Goal: Task Accomplishment & Management: Manage account settings

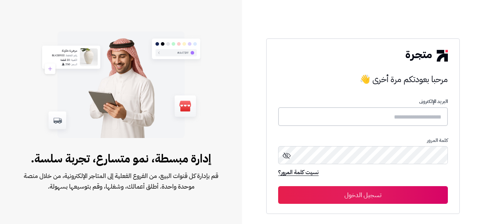
type input "**********"
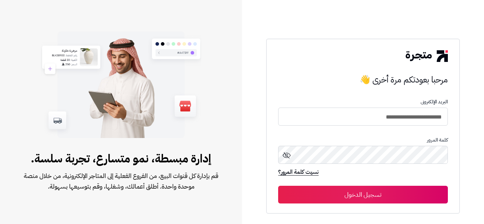
click at [367, 192] on button "تسجيل الدخول" at bounding box center [362, 195] width 169 height 18
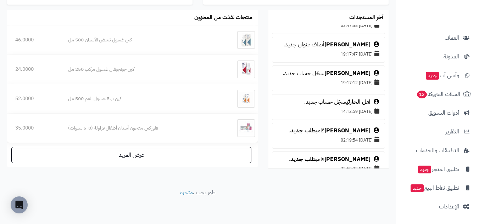
scroll to position [899, 0]
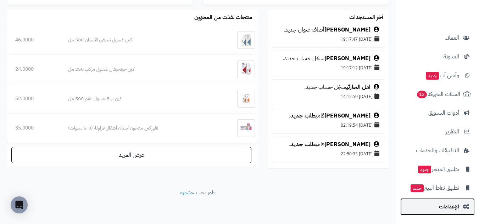
click at [444, 208] on span "الإعدادات" at bounding box center [449, 207] width 20 height 10
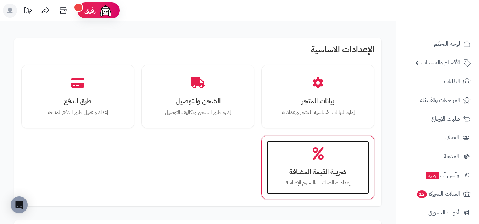
click at [318, 165] on div "ضريبة القيمة المضافة إعدادات الضرائب والرسوم الإضافية" at bounding box center [318, 167] width 102 height 53
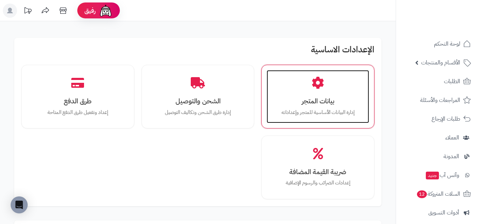
click at [322, 98] on h3 "بيانات المتجر" at bounding box center [318, 100] width 88 height 7
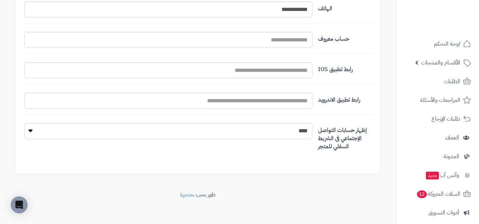
scroll to position [879, 0]
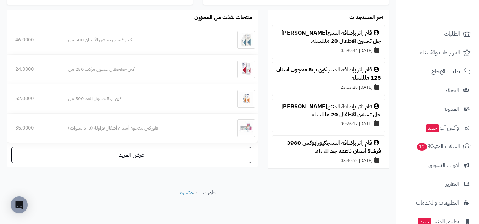
scroll to position [100, 0]
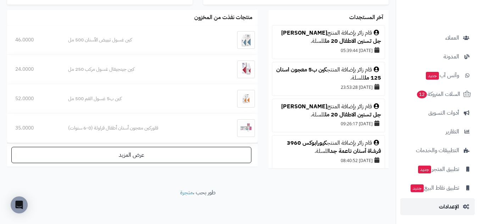
click at [454, 207] on span "الإعدادات" at bounding box center [449, 207] width 20 height 10
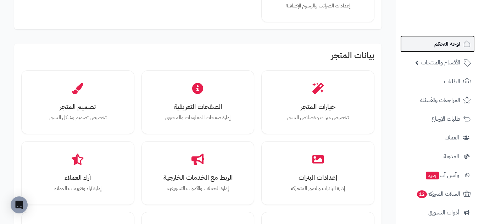
click at [447, 45] on span "لوحة التحكم" at bounding box center [447, 44] width 26 height 10
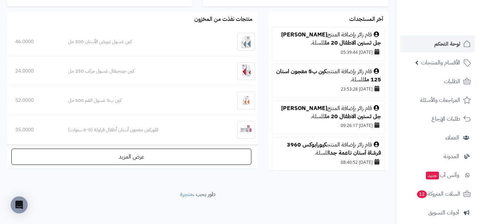
scroll to position [442, 0]
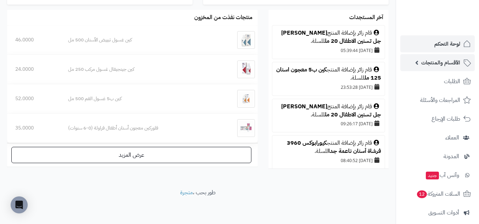
click at [422, 64] on span "الأقسام والمنتجات" at bounding box center [440, 63] width 39 height 10
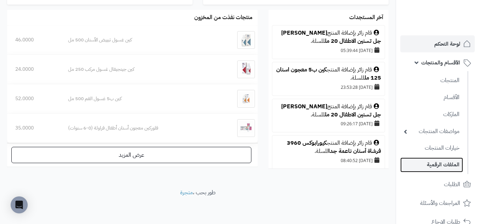
click at [442, 165] on link "الملفات الرقمية" at bounding box center [431, 165] width 63 height 15
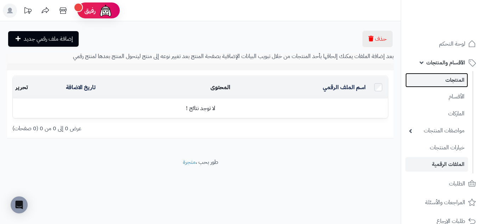
click at [456, 80] on link "المنتجات" at bounding box center [437, 80] width 63 height 15
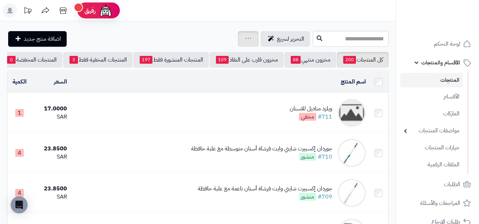
click at [238, 38] on div "جرد مخزون المنتجات جرد مخزون الخيارات فقط تعديل أسعار المنتجات الملصقات تصدير ا…" at bounding box center [248, 39] width 21 height 16
click at [238, 36] on div "جرد مخزون المنتجات جرد مخزون الخيارات فقط تعديل أسعار المنتجات الملصقات تصدير ا…" at bounding box center [248, 39] width 21 height 16
click at [46, 14] on icon at bounding box center [45, 11] width 14 height 14
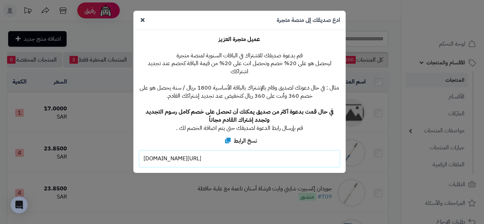
click at [143, 20] on icon at bounding box center [143, 20] width 4 height 6
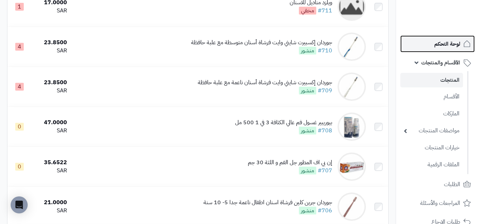
click at [444, 42] on span "لوحة التحكم" at bounding box center [447, 44] width 26 height 10
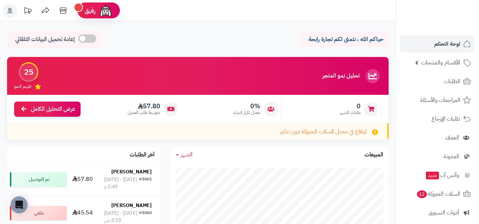
click at [10, 10] on icon at bounding box center [10, 11] width 6 height 6
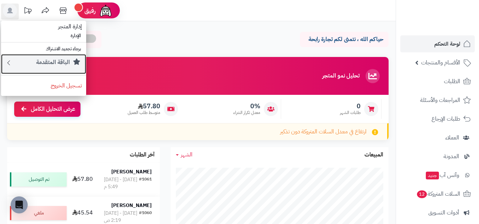
click at [5, 63] on link "الباقة المتقدمة" at bounding box center [43, 64] width 85 height 20
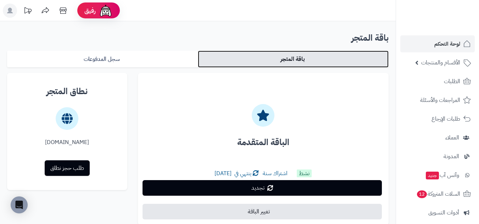
click at [310, 59] on link "باقة المتجر" at bounding box center [293, 59] width 191 height 17
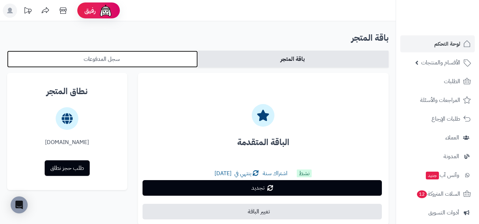
click at [135, 58] on link "سجل المدفوعات" at bounding box center [102, 59] width 191 height 17
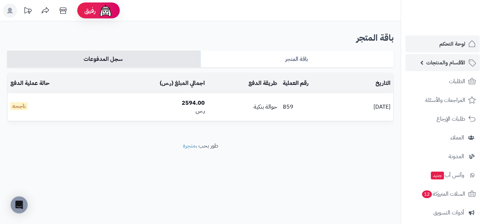
click at [431, 60] on span "الأقسام والمنتجات" at bounding box center [445, 63] width 39 height 10
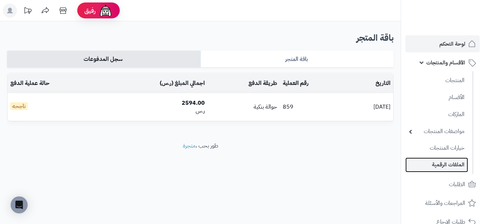
click at [443, 166] on link "الملفات الرقمية" at bounding box center [437, 165] width 63 height 15
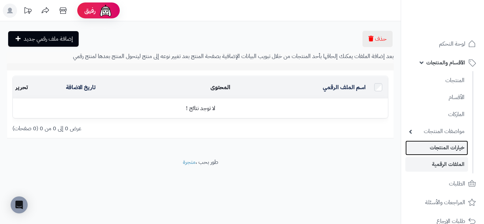
click at [442, 148] on link "خيارات المنتجات" at bounding box center [437, 148] width 63 height 15
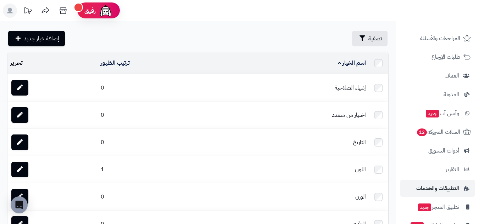
scroll to position [203, 0]
